Goal: Task Accomplishment & Management: Manage account settings

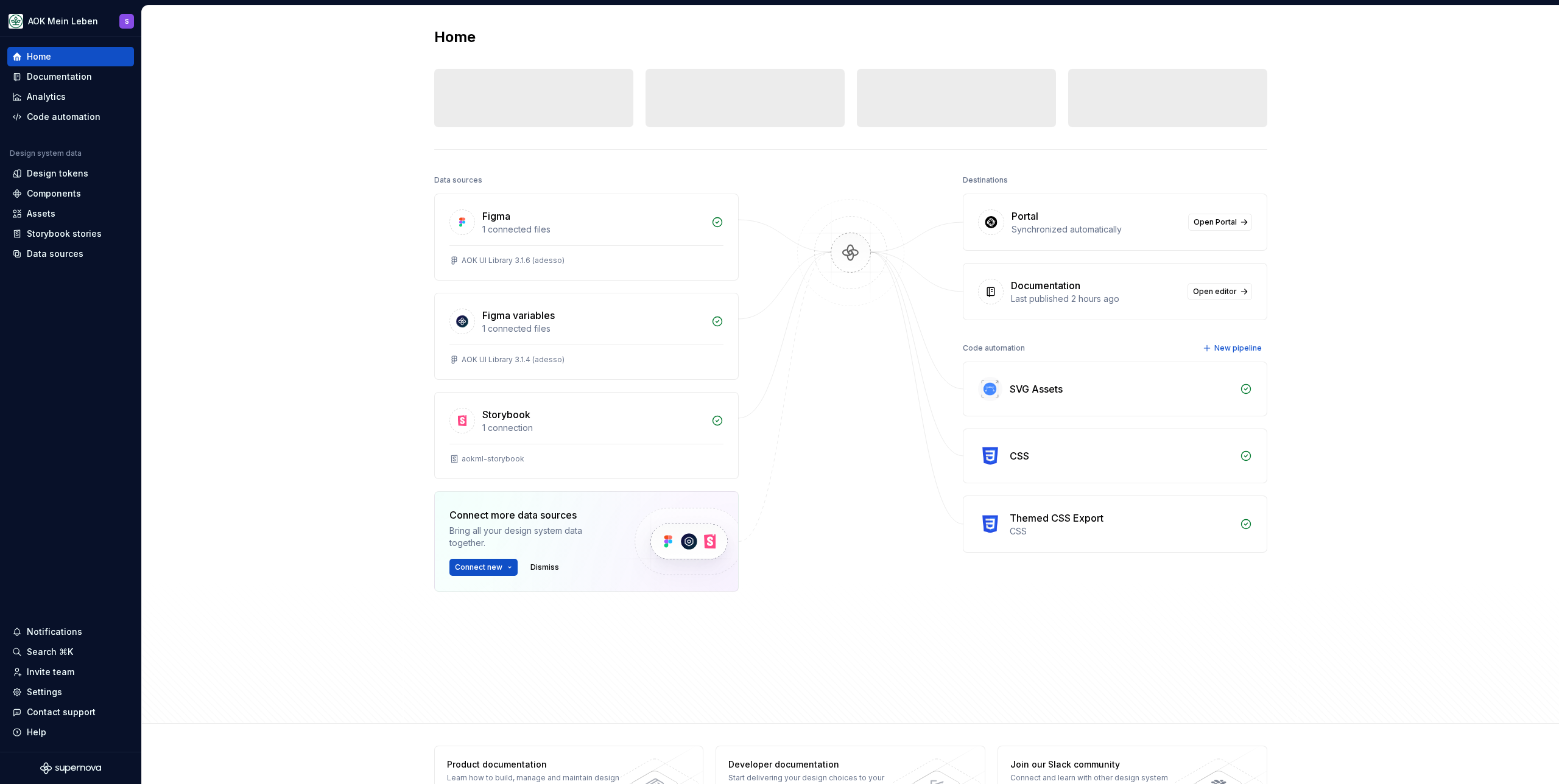
click at [277, 290] on div "Home Design tokens 0 Components 0 0 Assets 0 Docs pages 0 Data sources Figma 1 …" at bounding box center [850, 364] width 1417 height 719
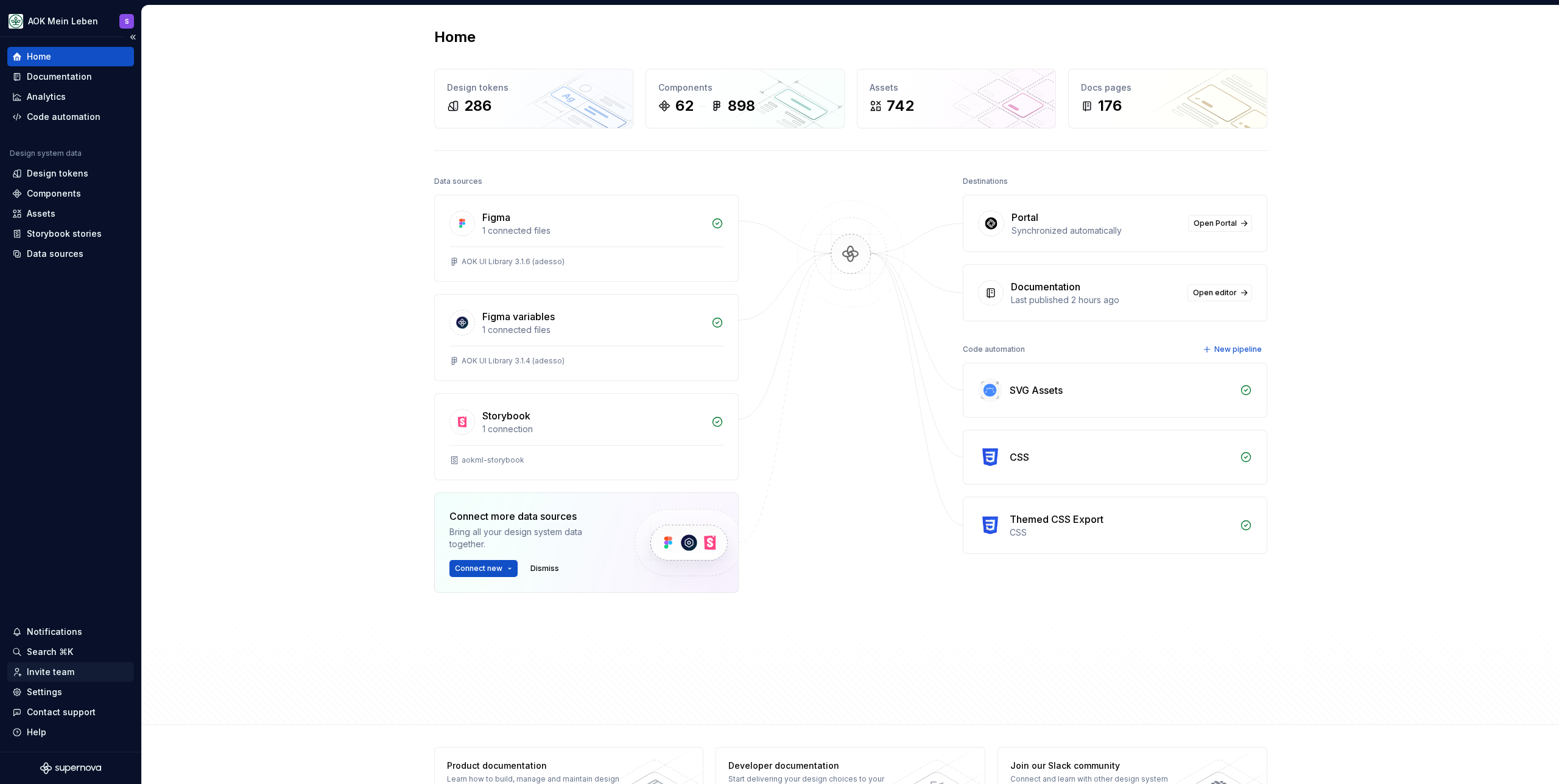
click at [66, 672] on div "Invite team" at bounding box center [50, 672] width 47 height 12
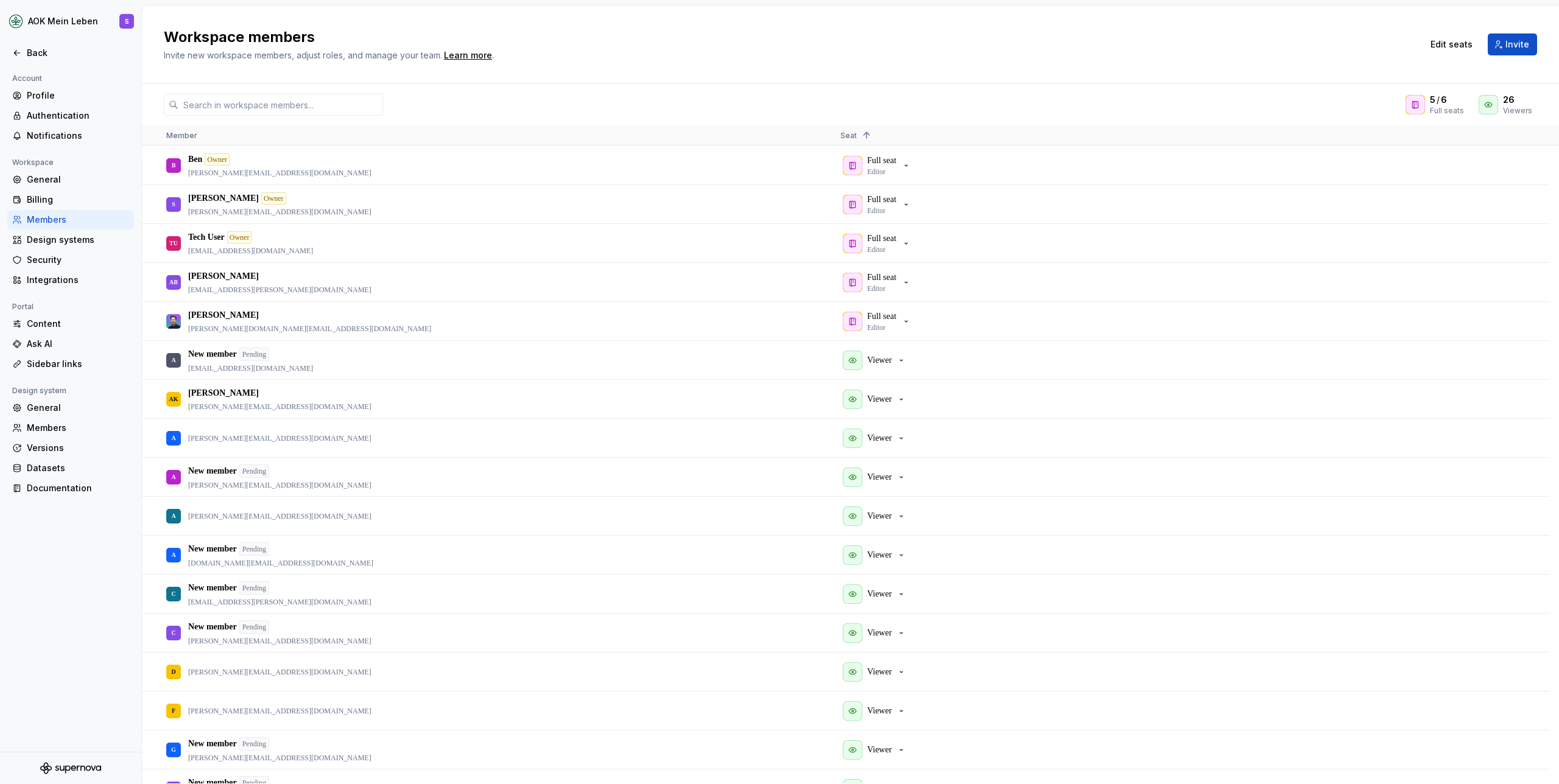
click at [612, 110] on div "5 / 6 Full seats 26 Viewers" at bounding box center [850, 105] width 1417 height 22
click at [1523, 45] on span "Invite" at bounding box center [1518, 45] width 24 height 12
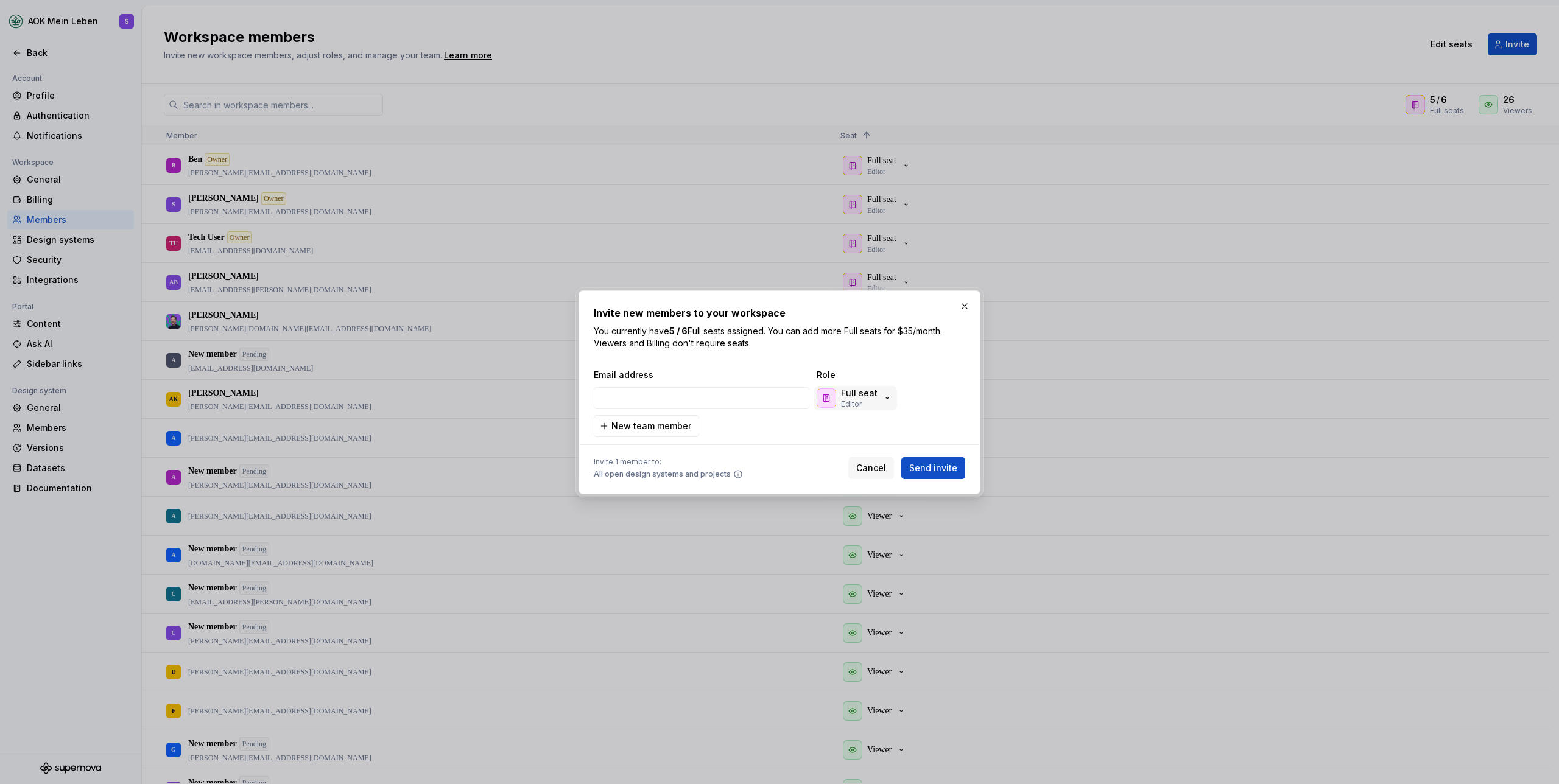
click at [883, 398] on icon "button" at bounding box center [887, 398] width 9 height 9
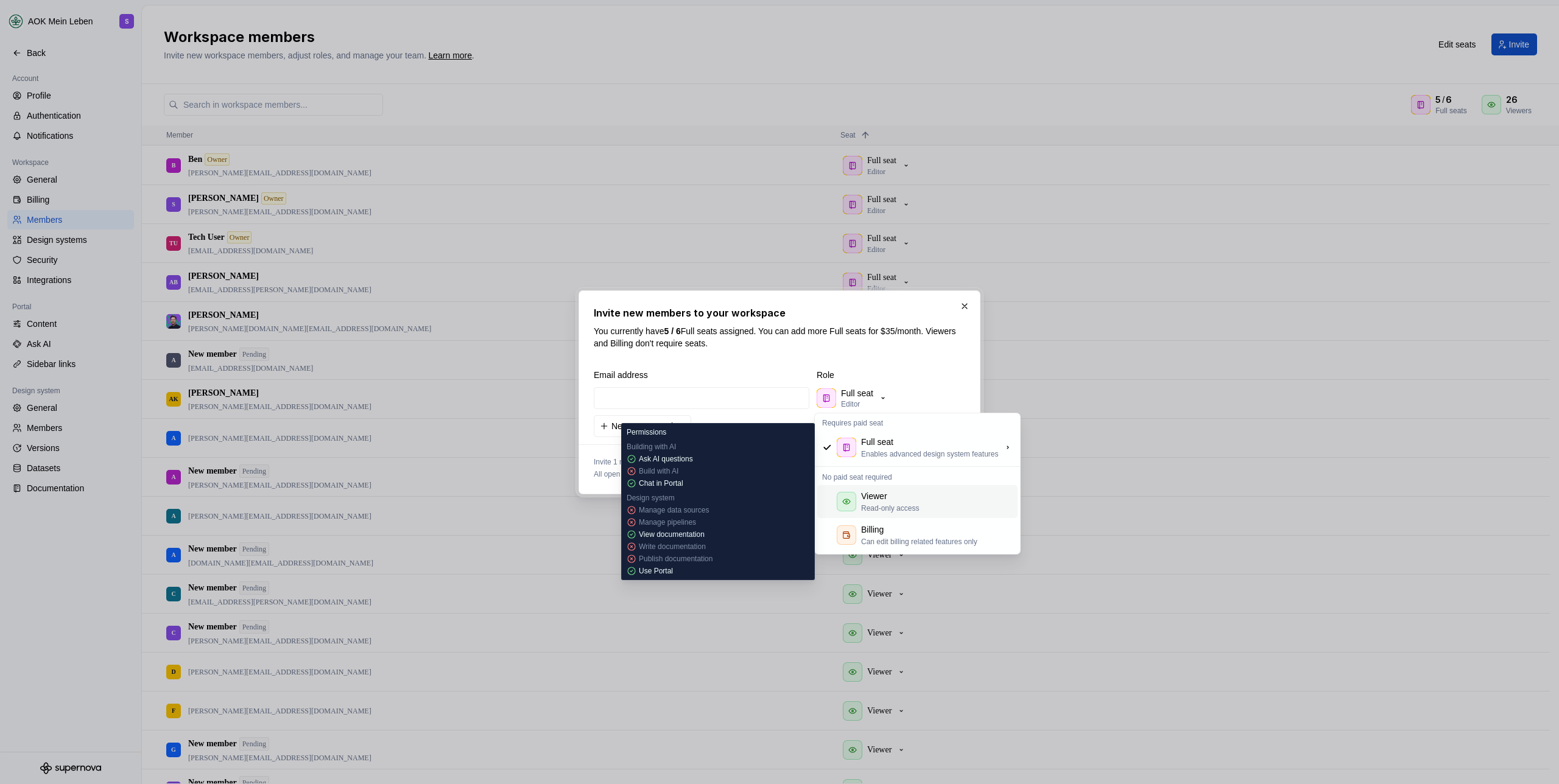
click at [886, 494] on div "Viewer" at bounding box center [874, 496] width 26 height 12
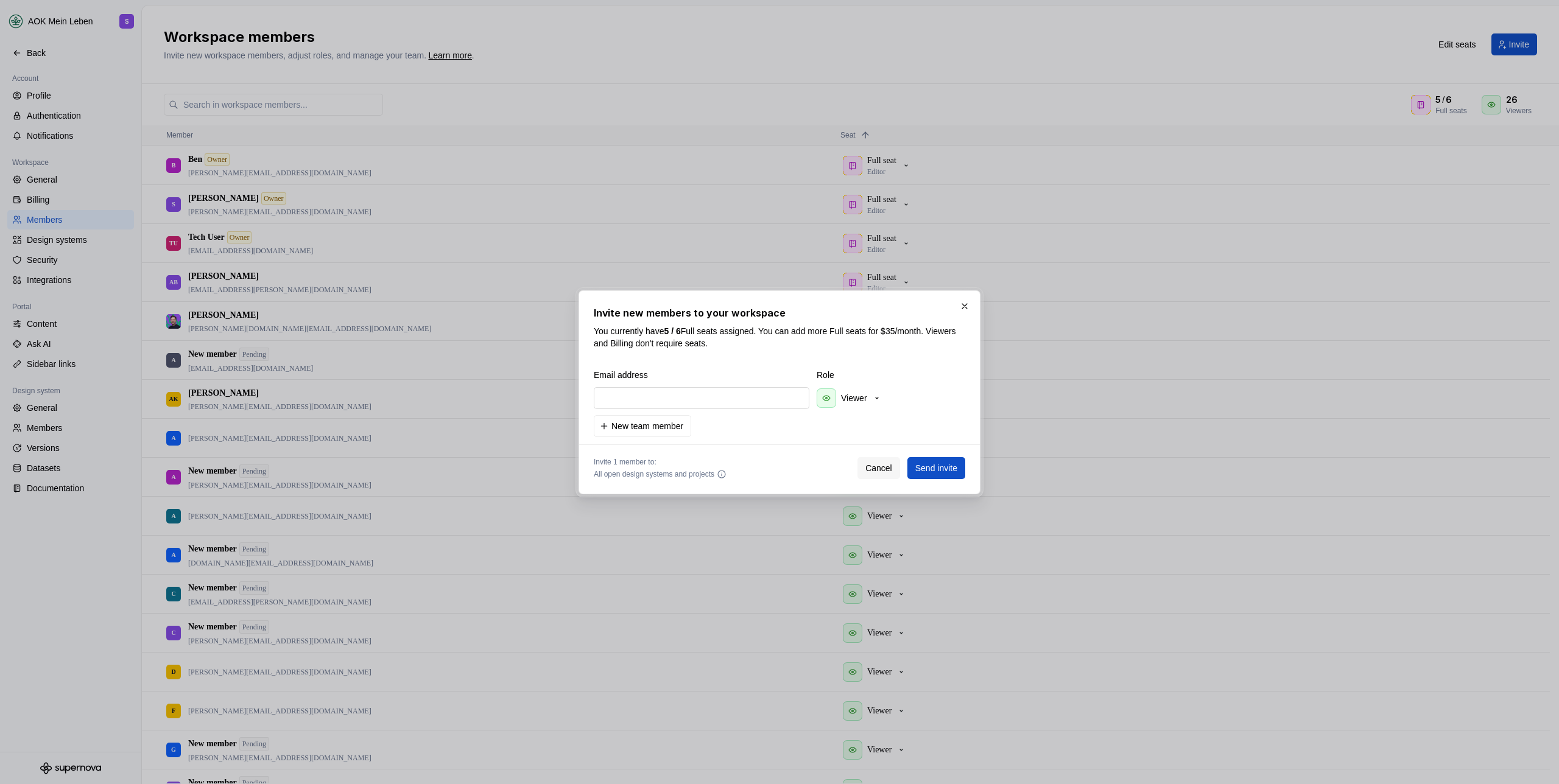
click at [680, 403] on input "email" at bounding box center [701, 398] width 216 height 22
paste input "[EMAIL_ADDRESS][DOMAIN_NAME]"
type input "[EMAIL_ADDRESS][DOMAIN_NAME]"
click at [932, 469] on span "Send invite" at bounding box center [936, 468] width 42 height 12
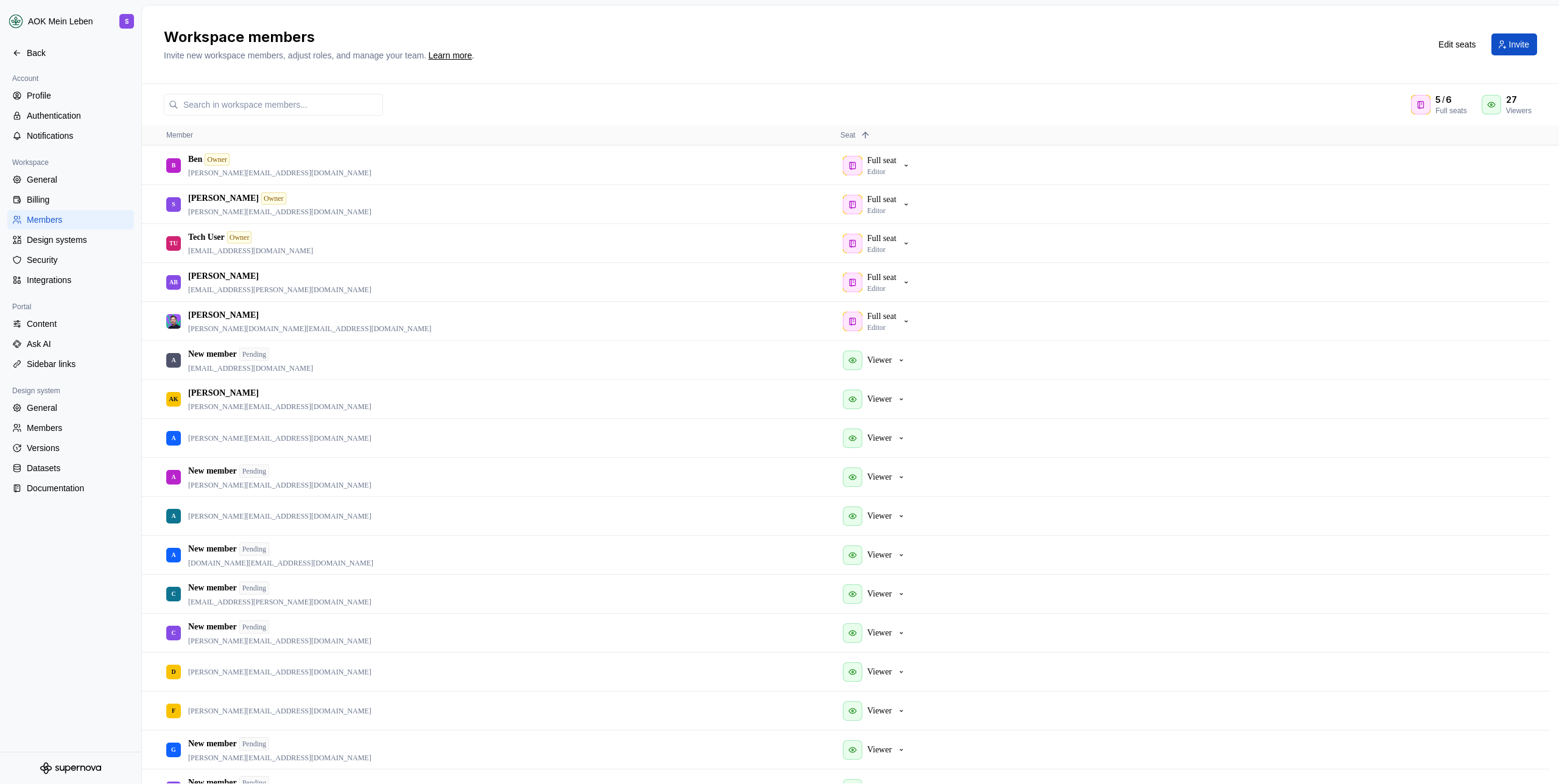
click at [1011, 27] on h2 "Workspace members" at bounding box center [790, 37] width 1252 height 20
click at [1008, 29] on h2 "Workspace members" at bounding box center [790, 37] width 1252 height 20
click at [943, 30] on h2 "Workspace members" at bounding box center [790, 37] width 1252 height 20
click at [575, 26] on div "Workspace members Invite new workspace members, adjust roles, and manage your t…" at bounding box center [850, 44] width 1417 height 78
click at [460, 33] on h2 "Workspace members" at bounding box center [790, 37] width 1252 height 20
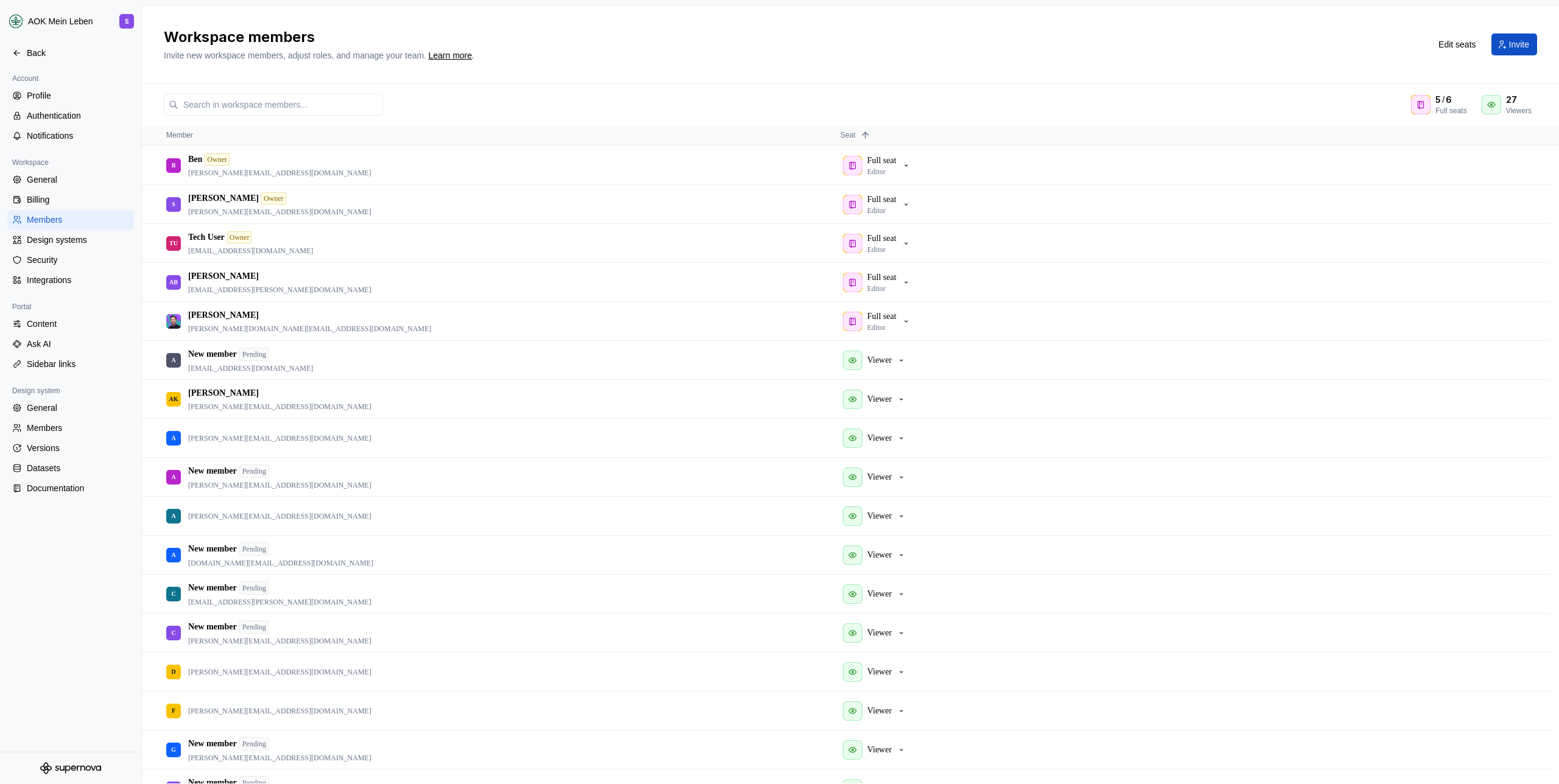
click at [1061, 21] on div "Workspace members Invite new workspace members, adjust roles, and manage your t…" at bounding box center [850, 44] width 1417 height 78
click at [906, 43] on h2 "Workspace members" at bounding box center [790, 37] width 1252 height 20
click at [68, 58] on div "Back" at bounding box center [77, 53] width 102 height 12
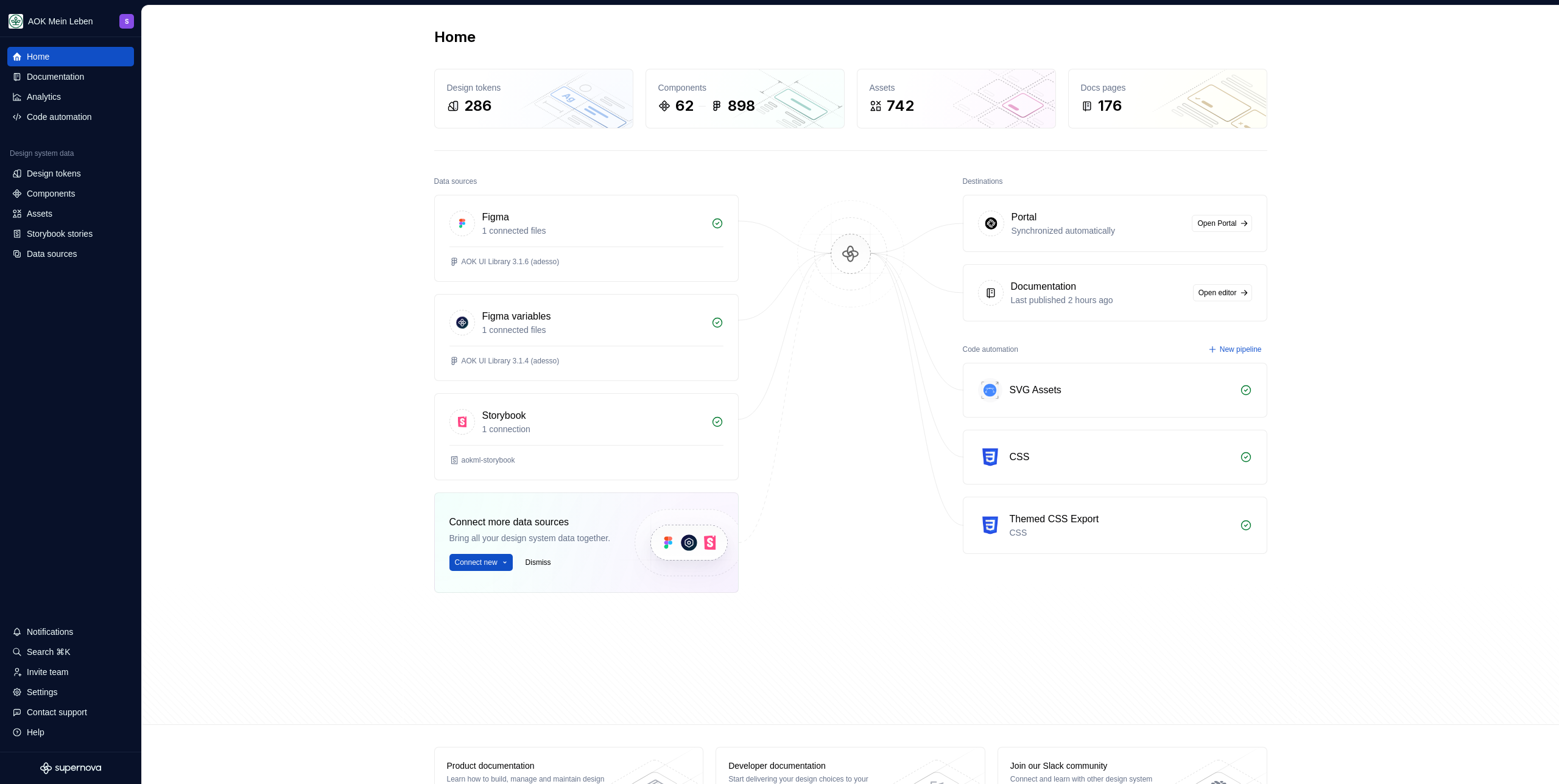
click at [276, 134] on div "Home Design tokens 286 Components 62 898 Assets 742 Docs pages 176 Data sources…" at bounding box center [850, 365] width 1417 height 720
click at [271, 133] on div "Home Design tokens 286 Components 62 898 Assets 742 Docs pages 176 Data sources…" at bounding box center [850, 365] width 1417 height 720
click at [273, 130] on div "Home Design tokens 286 Components 62 898 Assets 742 Docs pages 176 Data sources…" at bounding box center [850, 365] width 1417 height 720
click at [30, 78] on div "Documentation" at bounding box center [55, 76] width 58 height 12
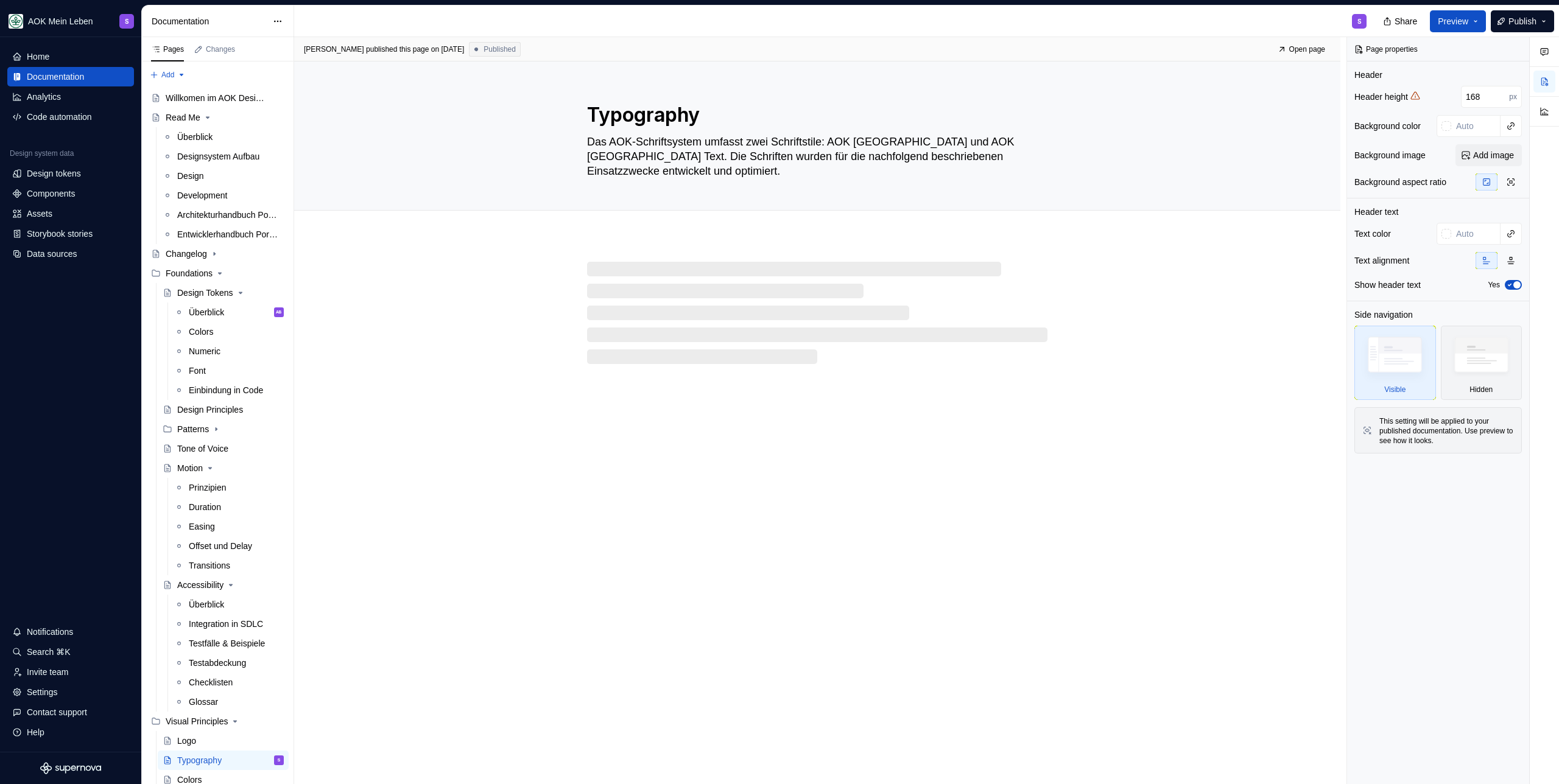
type textarea "*"
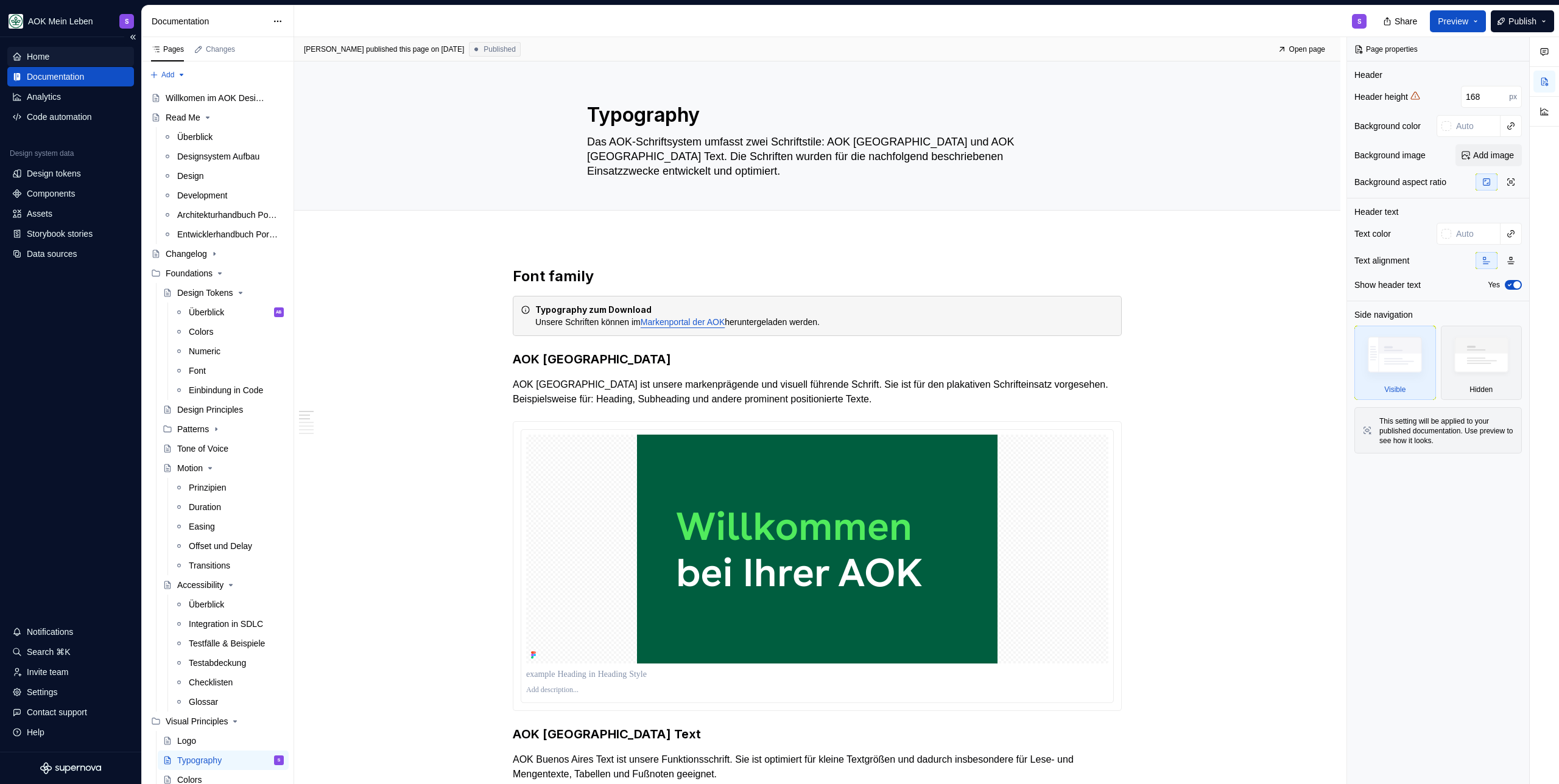
click at [60, 58] on div "Home" at bounding box center [70, 57] width 117 height 12
